Goal: Task Accomplishment & Management: Manage account settings

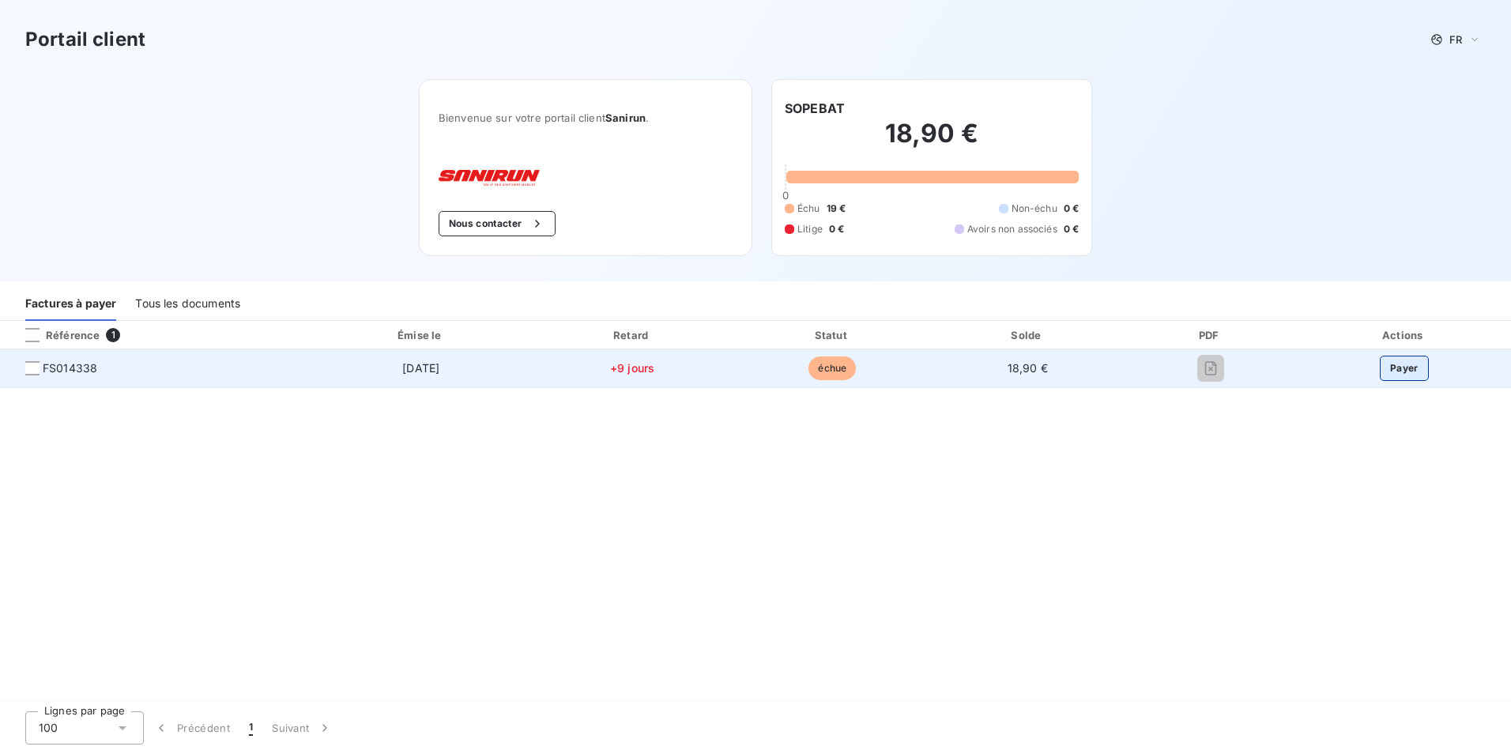
click at [1399, 375] on button "Payer" at bounding box center [1404, 368] width 49 height 25
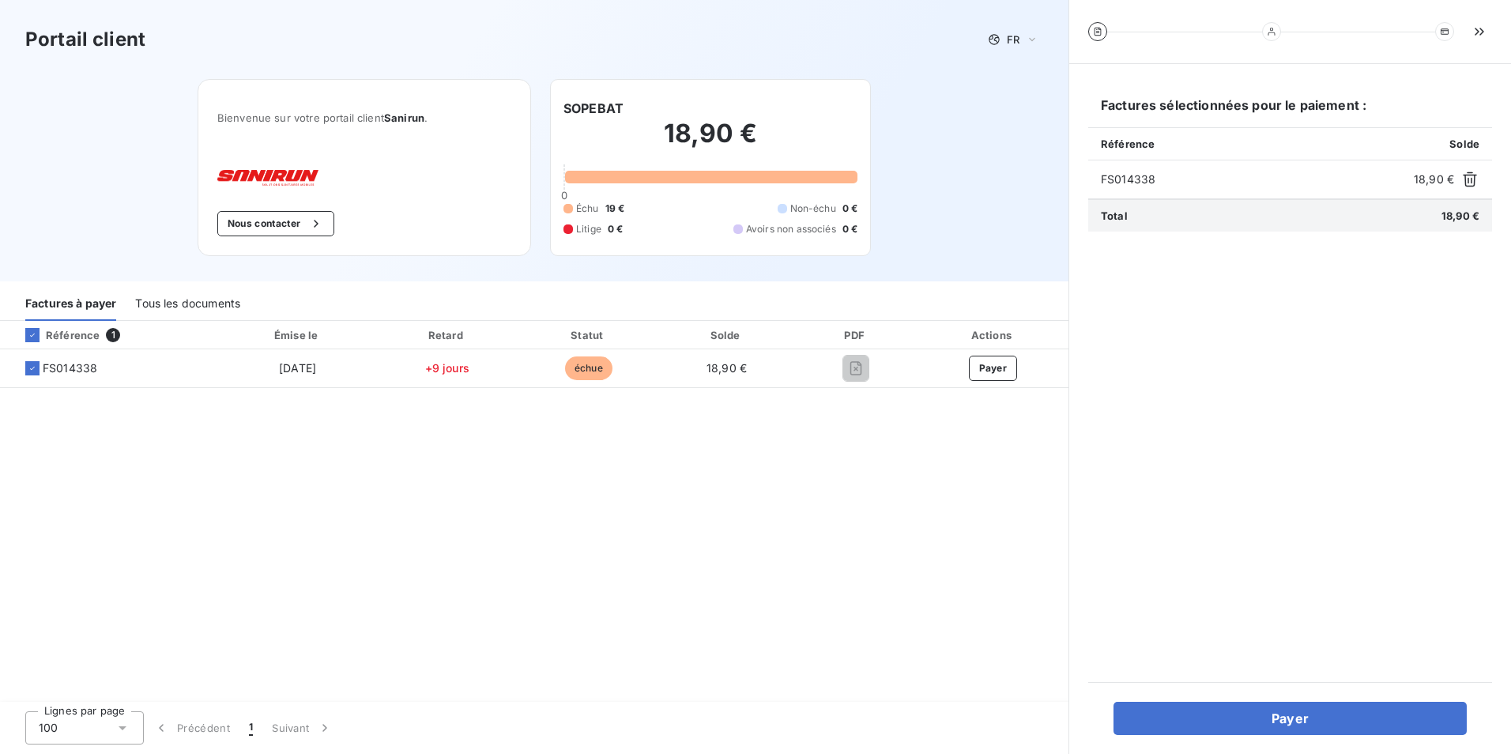
click at [788, 435] on div "Référence 1 Émise le Retard Statut Solde PDF Actions FS014338 [DATE] +9 jours é…" at bounding box center [534, 512] width 1069 height 383
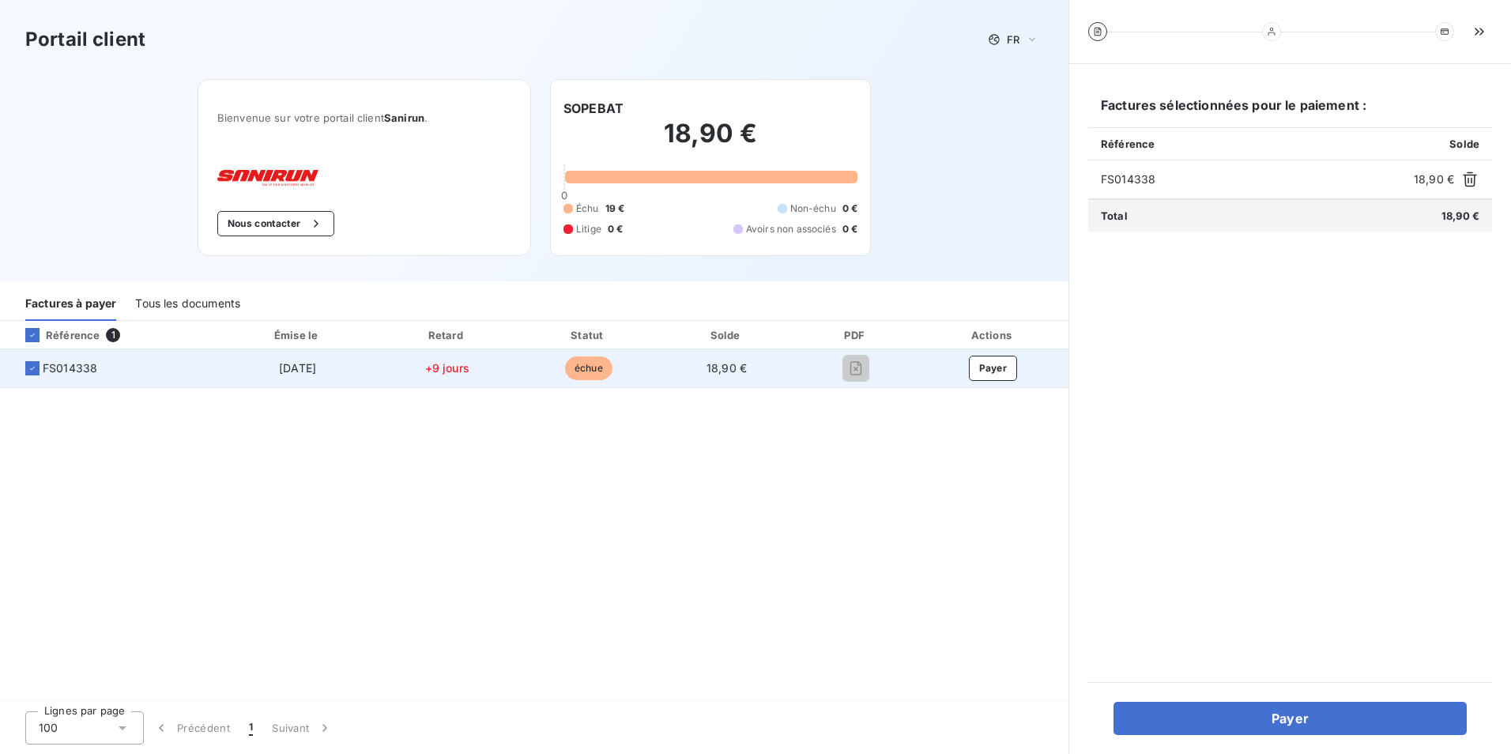
click at [444, 367] on span "+9 jours" at bounding box center [447, 367] width 44 height 13
